Goal: Task Accomplishment & Management: Use online tool/utility

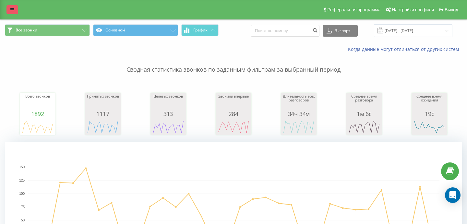
click at [14, 11] on icon at bounding box center [12, 9] width 4 height 5
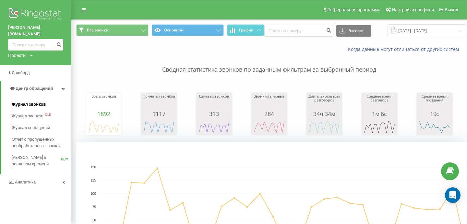
click at [35, 101] on span "Журнал звонков" at bounding box center [29, 104] width 34 height 6
